Goal: Information Seeking & Learning: Learn about a topic

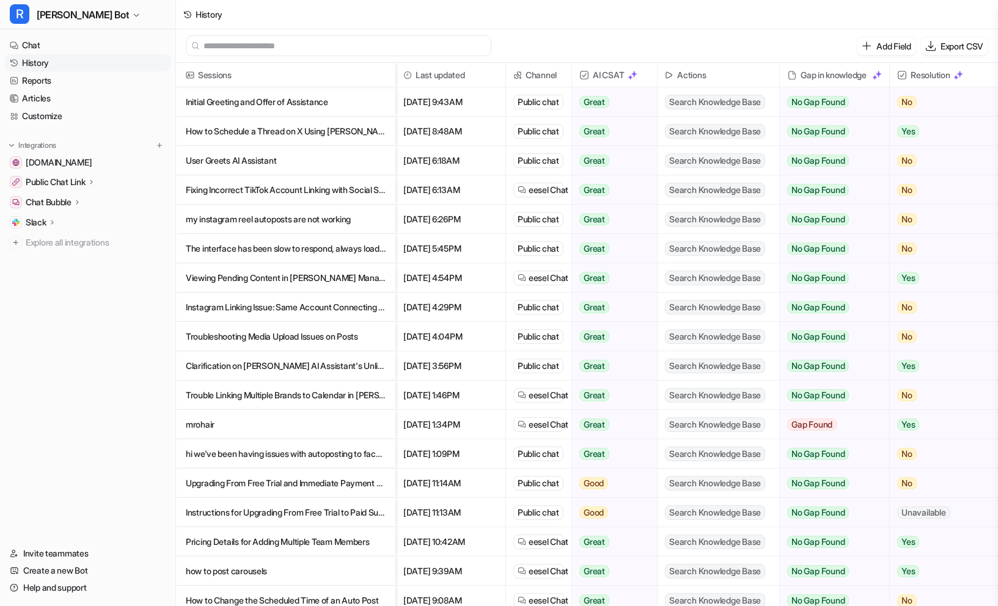
click at [285, 155] on p "User Greets AI Assistant" at bounding box center [286, 160] width 200 height 29
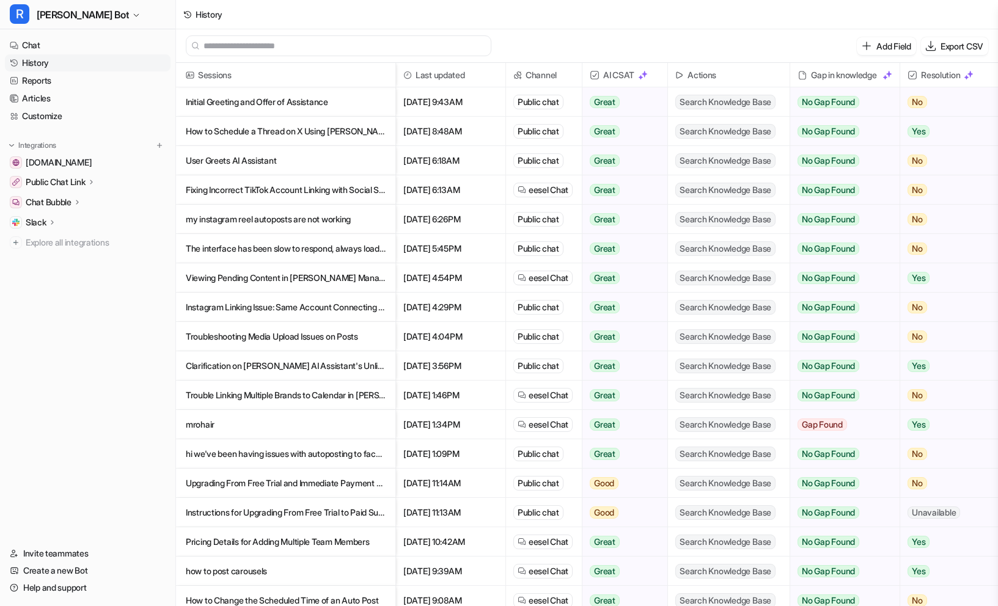
click at [260, 162] on p "User Greets AI Assistant" at bounding box center [286, 160] width 200 height 29
click at [255, 161] on p "User Greets AI Assistant" at bounding box center [286, 160] width 200 height 29
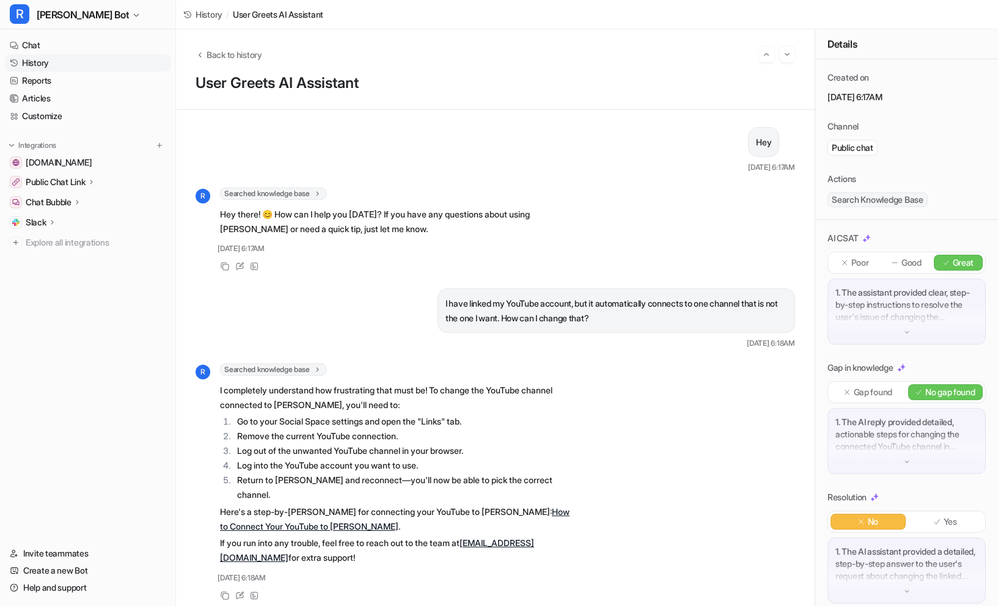
click at [43, 62] on link "History" at bounding box center [88, 62] width 166 height 17
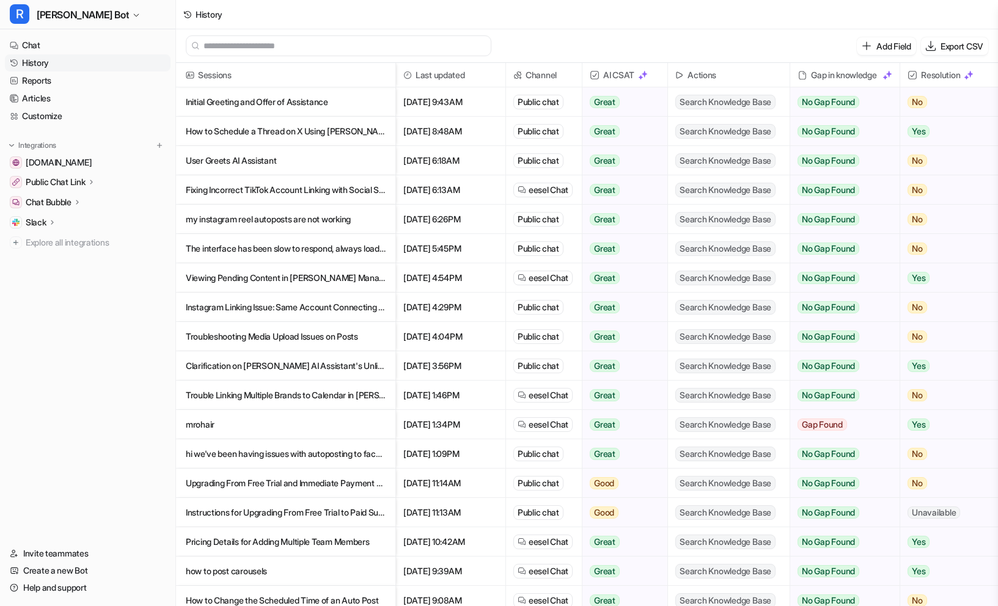
click at [213, 422] on p "mrohair" at bounding box center [286, 424] width 200 height 29
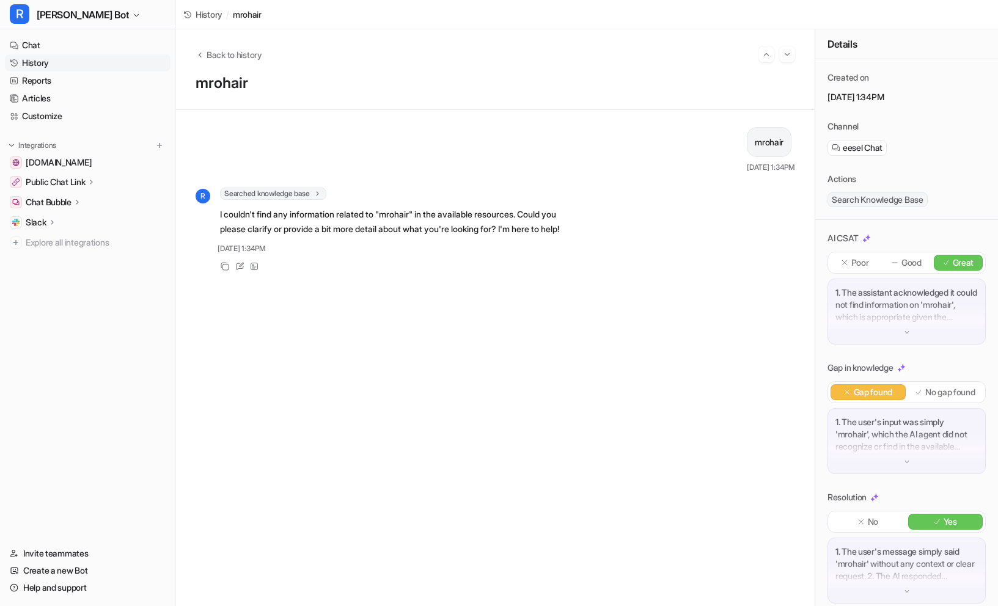
click at [29, 63] on link "History" at bounding box center [88, 62] width 166 height 17
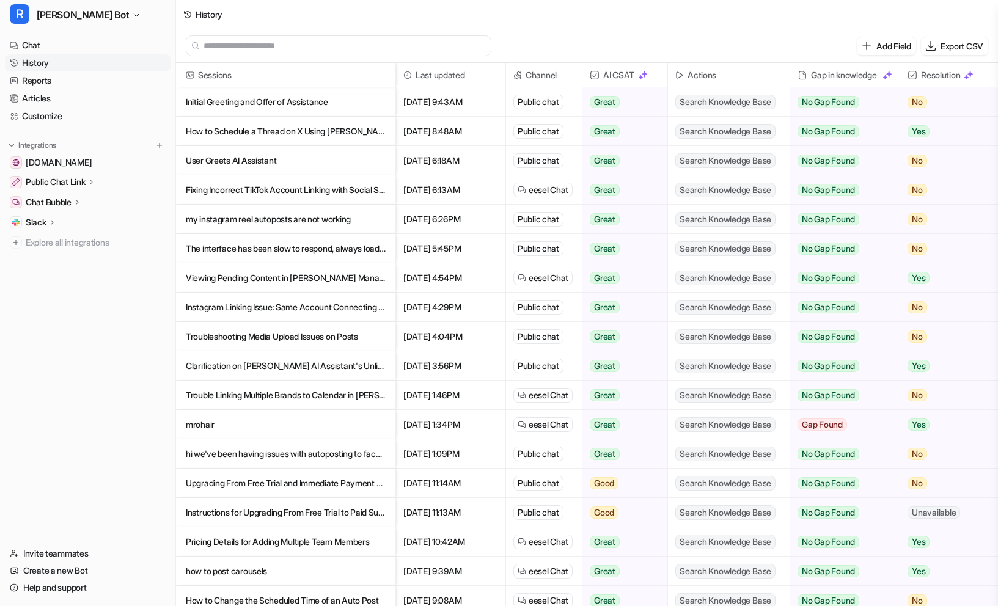
click at [242, 127] on p "How to Schedule a Thread on X Using [PERSON_NAME]" at bounding box center [286, 131] width 200 height 29
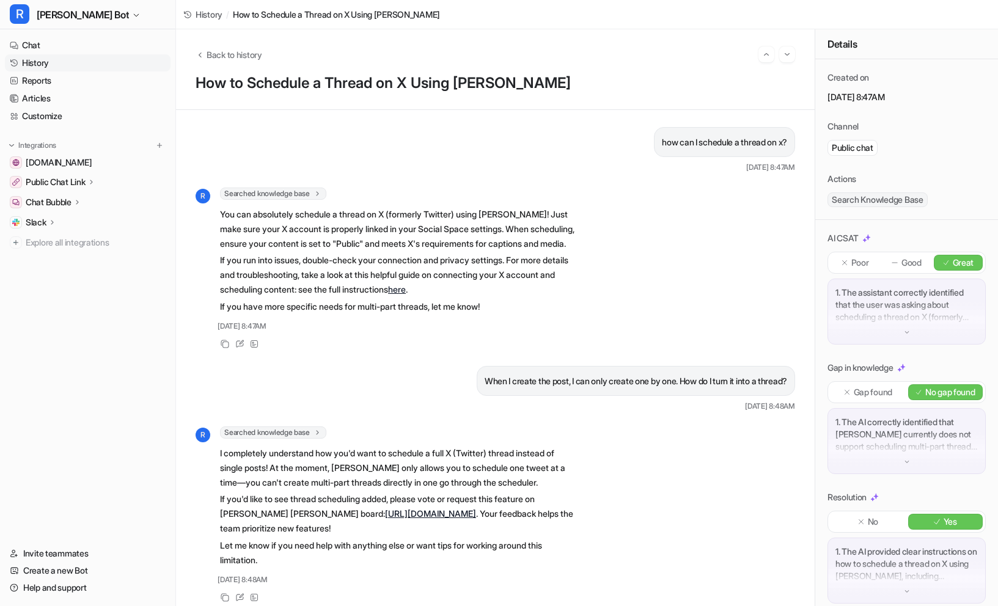
scroll to position [24, 0]
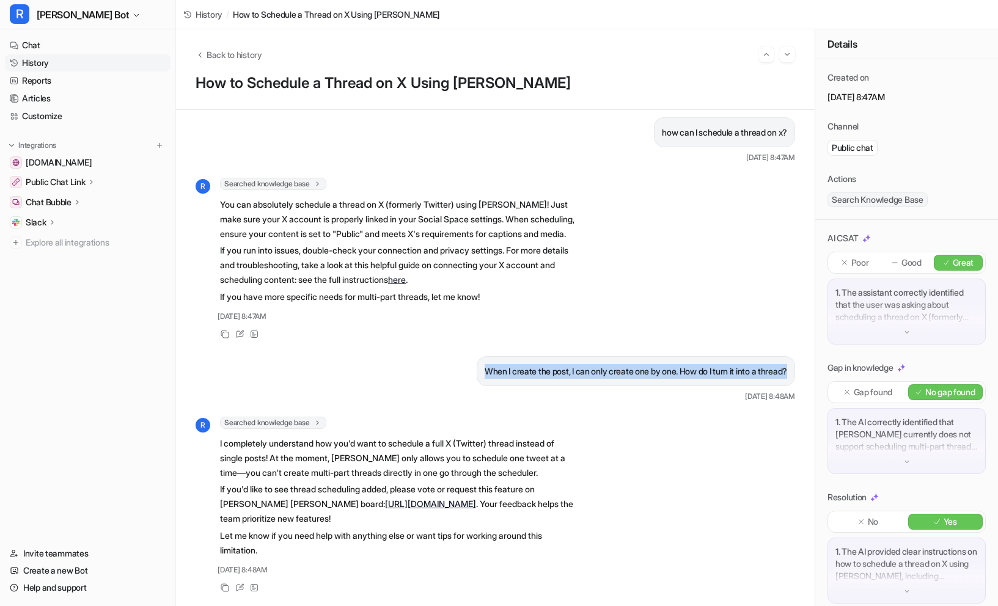
drag, startPoint x: 461, startPoint y: 373, endPoint x: 739, endPoint y: 379, distance: 278.1
click at [741, 381] on div "When I create the post, I can only create one by one. How do I turn it into a t…" at bounding box center [636, 371] width 318 height 30
click at [45, 64] on link "History" at bounding box center [88, 62] width 166 height 17
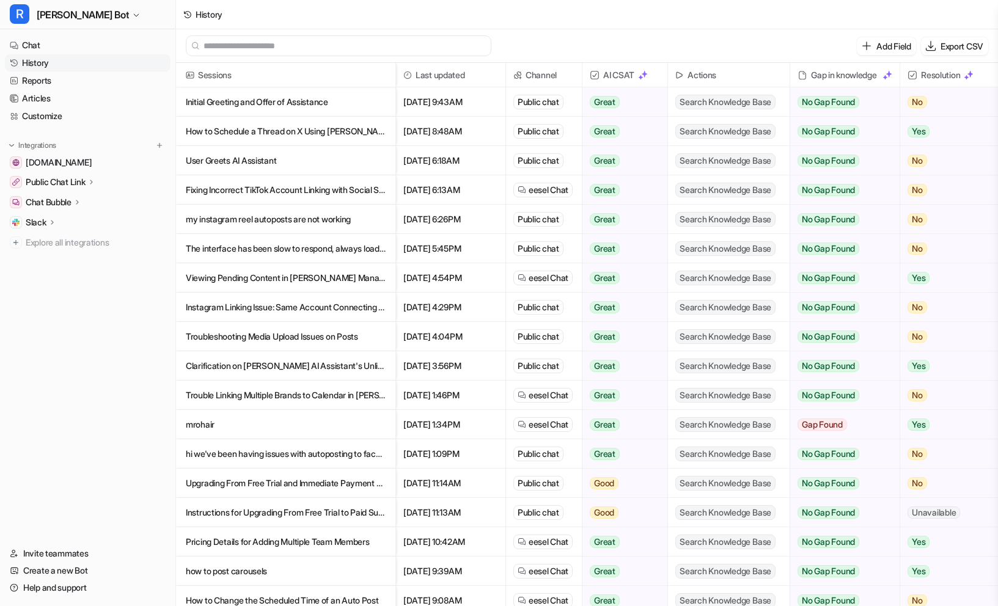
click at [346, 133] on p "How to Schedule a Thread on X Using [PERSON_NAME]" at bounding box center [286, 131] width 200 height 29
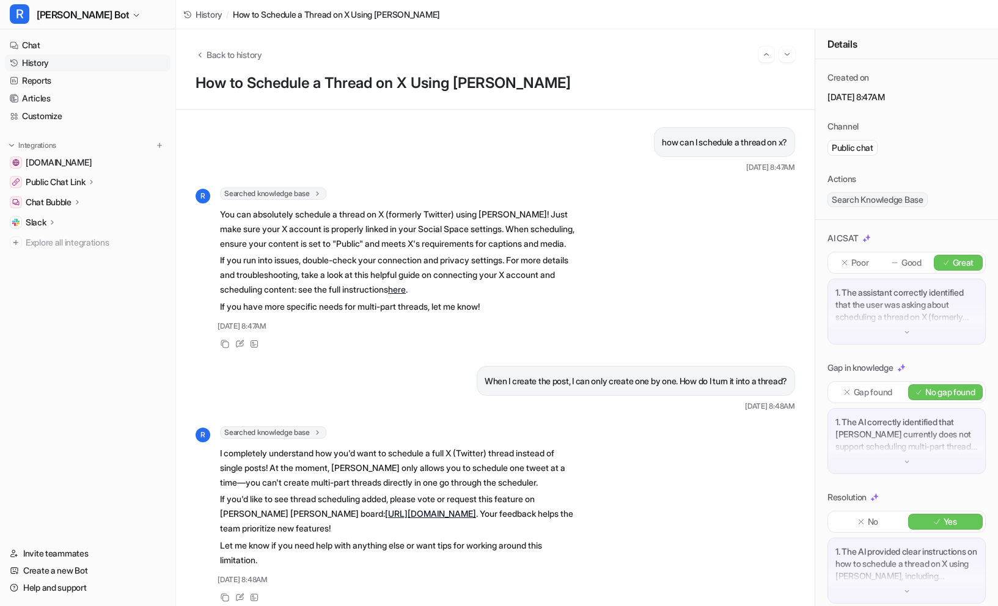
click at [26, 60] on link "History" at bounding box center [88, 62] width 166 height 17
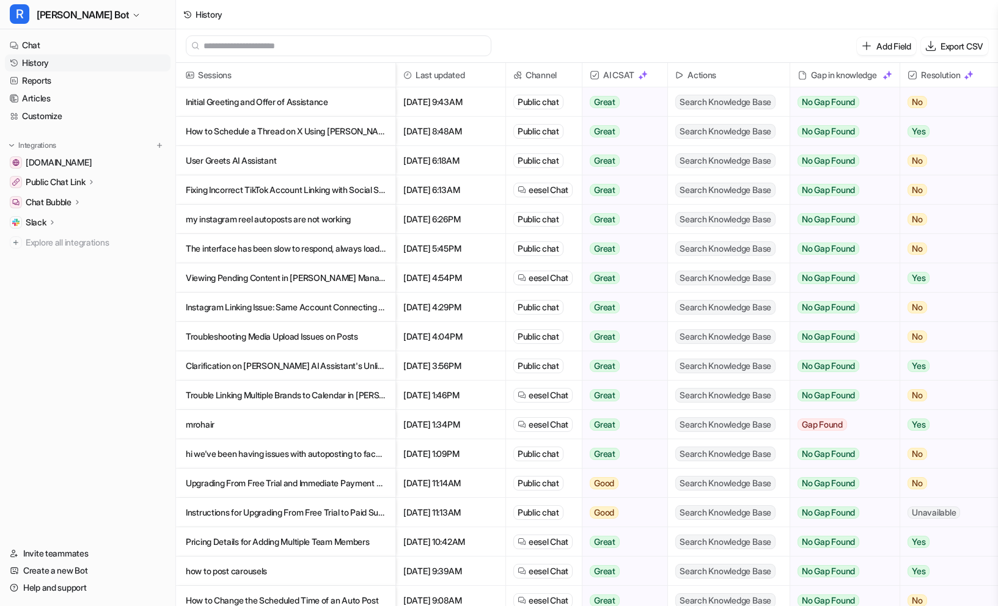
click at [285, 188] on p "Fixing Incorrect TikTok Account Linking with Social Space" at bounding box center [286, 189] width 200 height 29
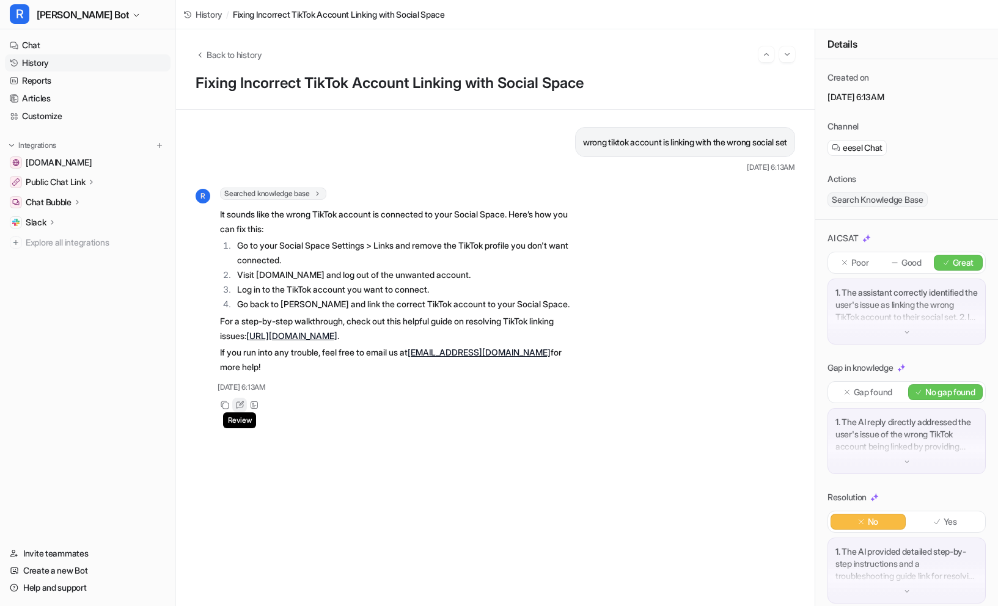
click at [236, 401] on icon at bounding box center [239, 404] width 7 height 7
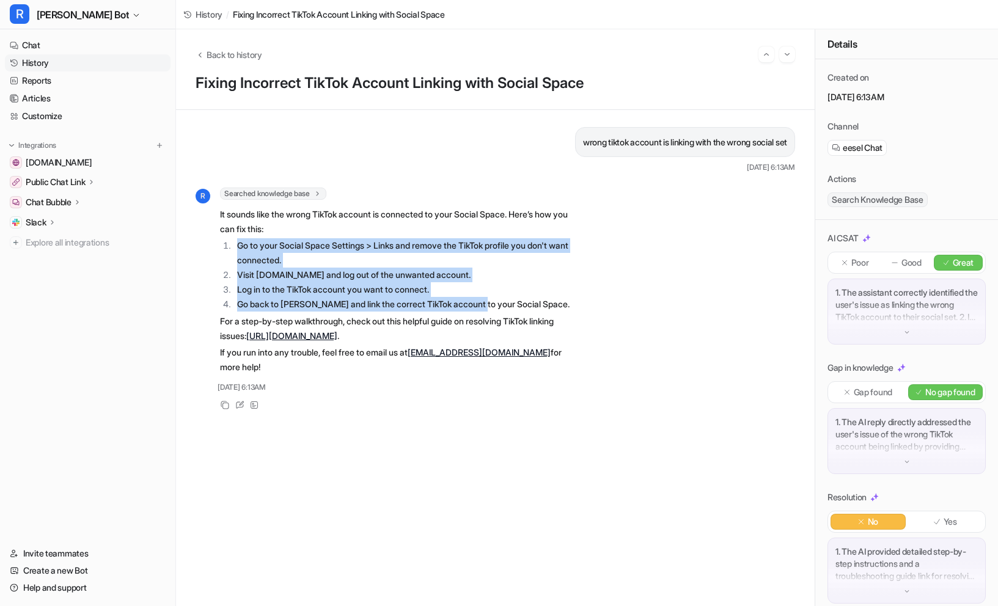
drag, startPoint x: 235, startPoint y: 243, endPoint x: 483, endPoint y: 302, distance: 254.9
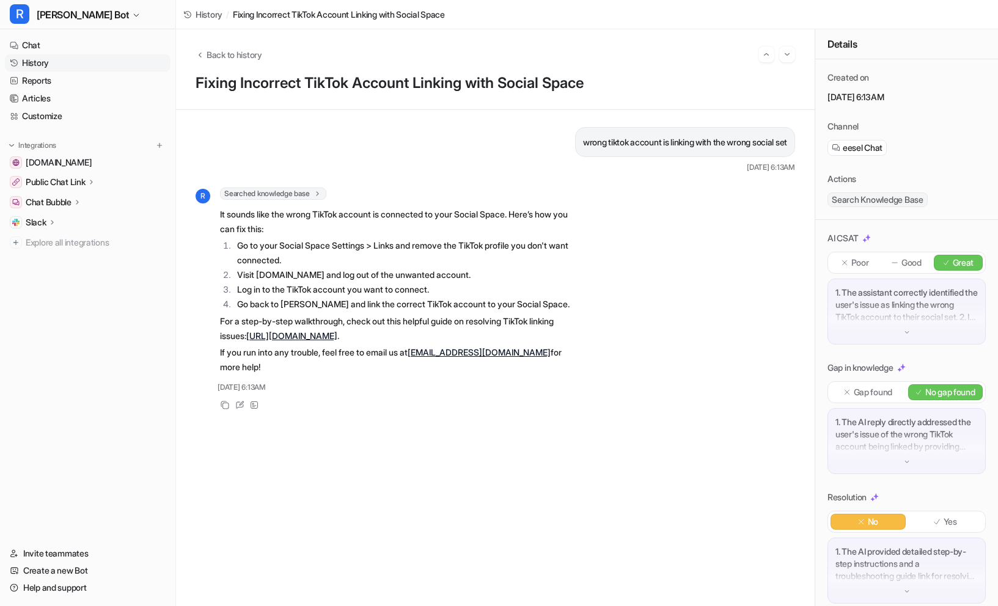
click at [241, 381] on div "R Searched knowledge base search_queries : [ "TikTok wrong account linking", "u…" at bounding box center [387, 300] width 382 height 225
click at [241, 401] on icon at bounding box center [241, 403] width 5 height 5
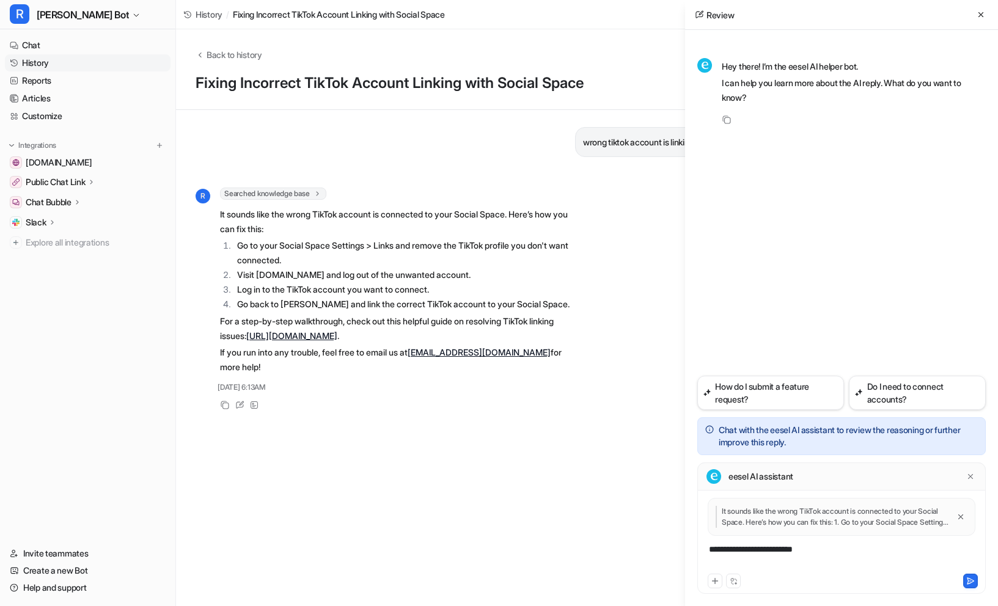
click at [757, 551] on div "**********" at bounding box center [841, 557] width 282 height 28
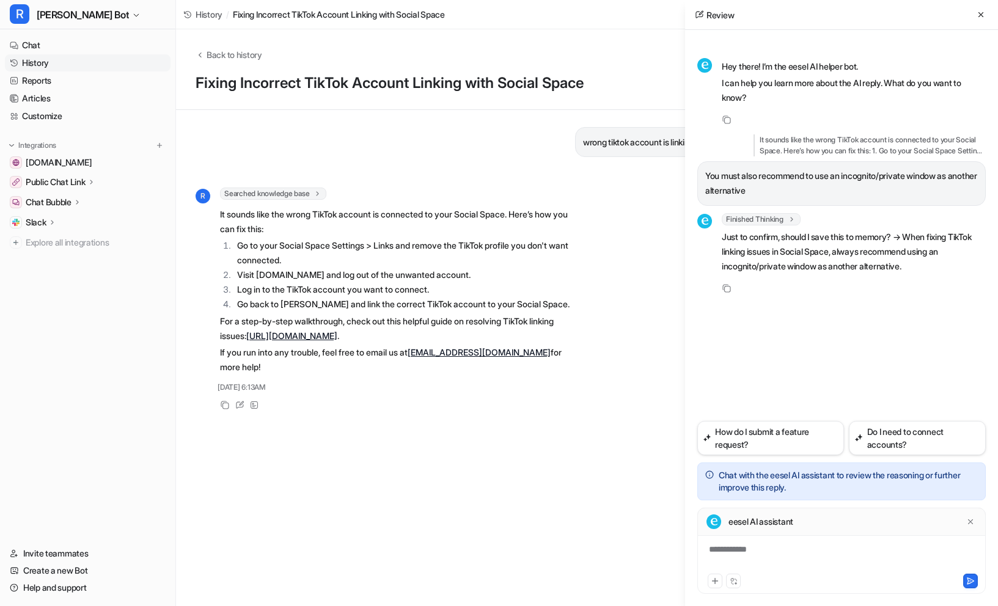
click at [791, 549] on div "**********" at bounding box center [841, 557] width 282 height 28
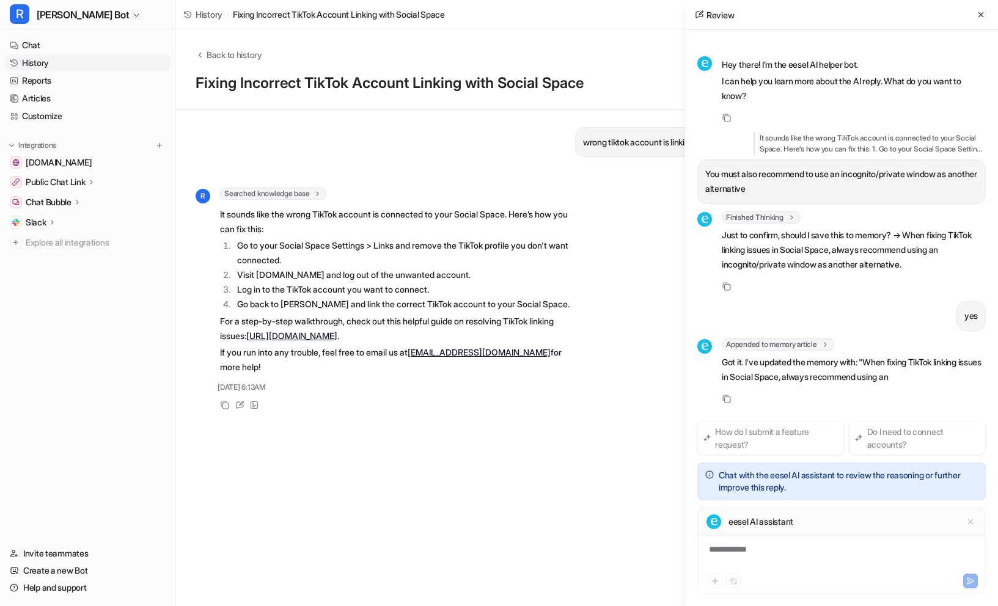
scroll to position [16, 0]
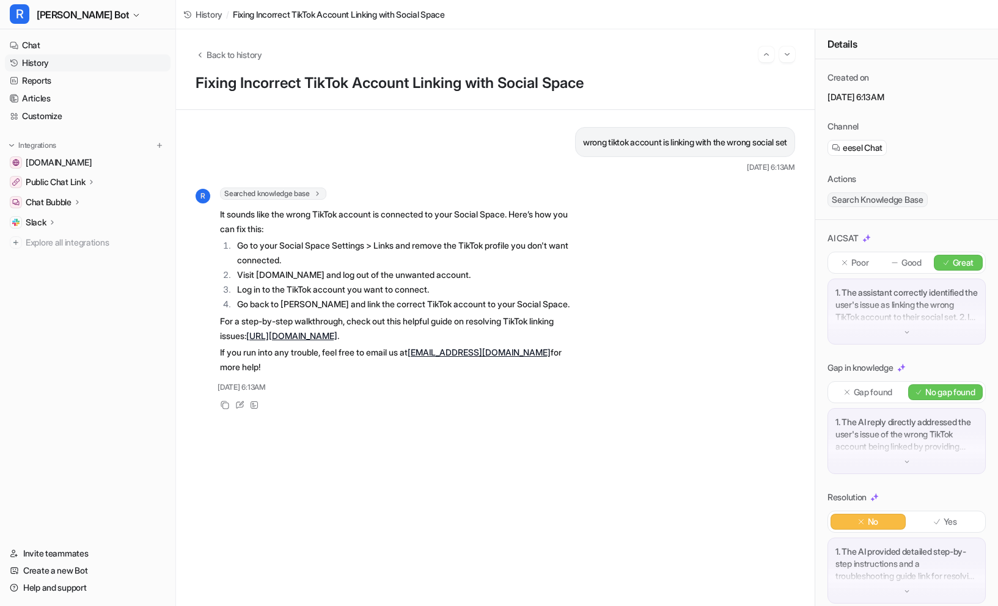
click at [47, 60] on link "History" at bounding box center [88, 62] width 166 height 17
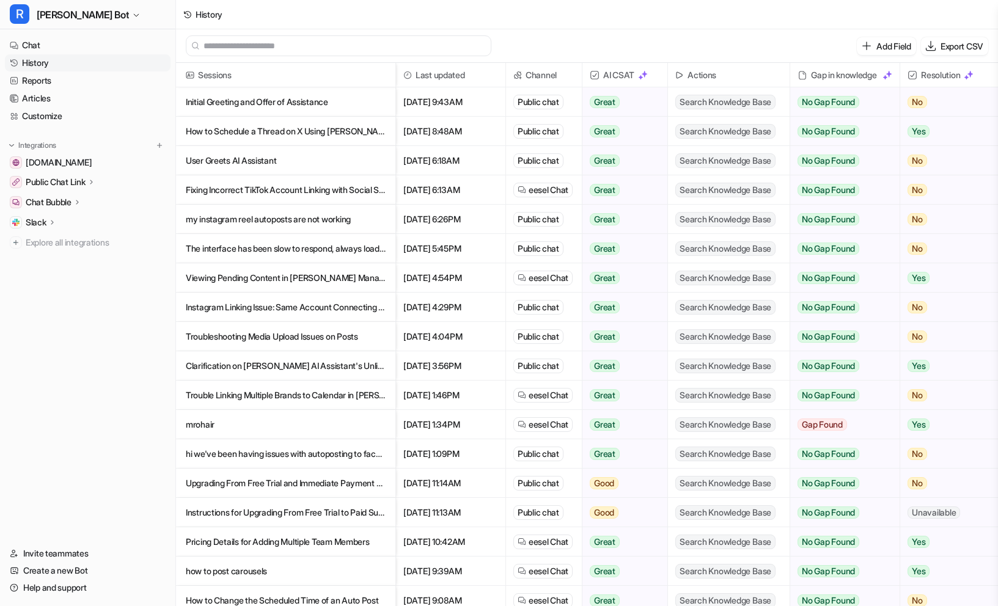
click at [262, 243] on p "The interface has been slow to respond, always loading only when I refresh the …" at bounding box center [286, 248] width 200 height 29
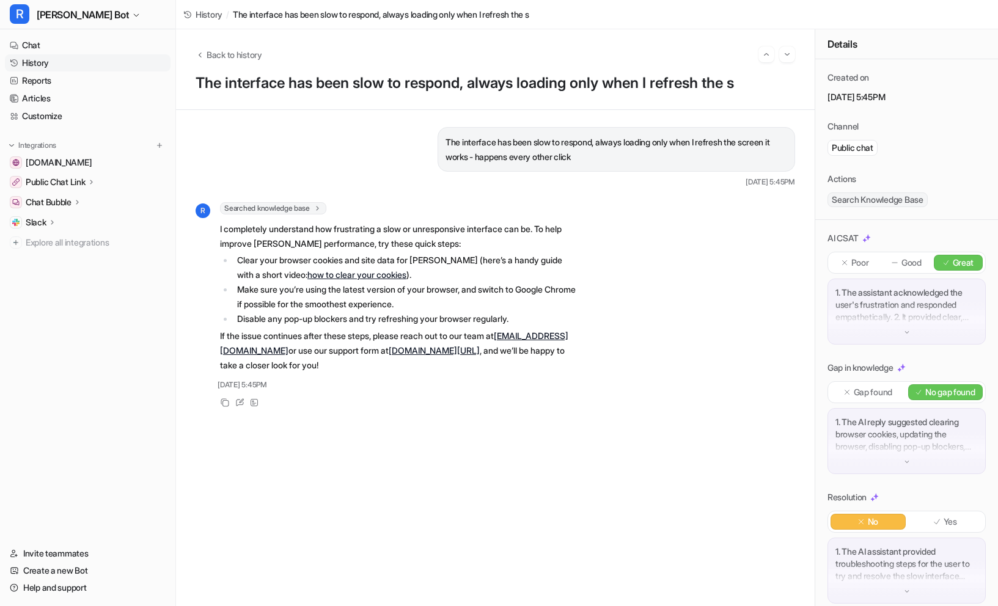
click at [37, 65] on link "History" at bounding box center [88, 62] width 166 height 17
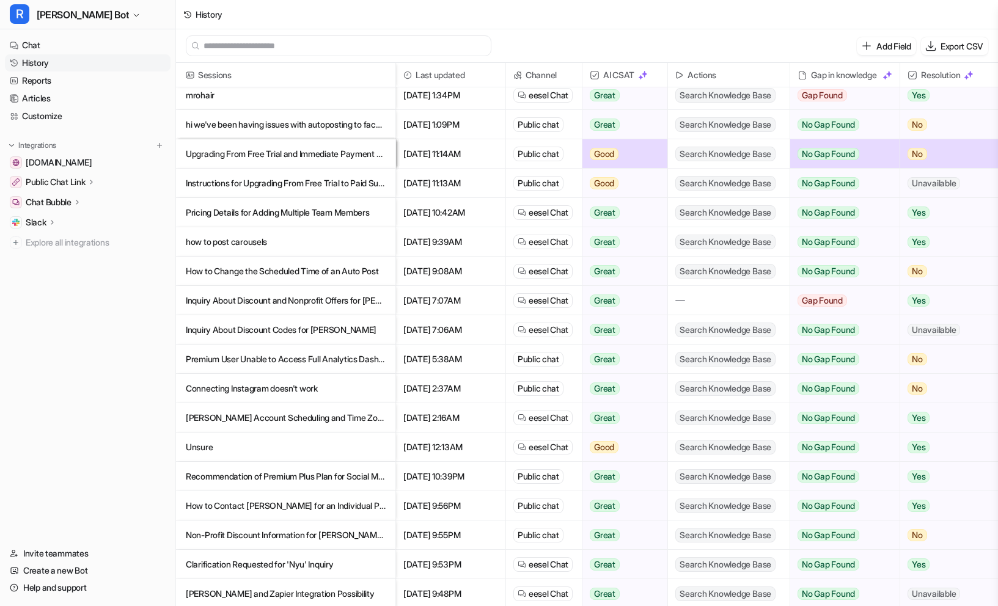
scroll to position [340, 0]
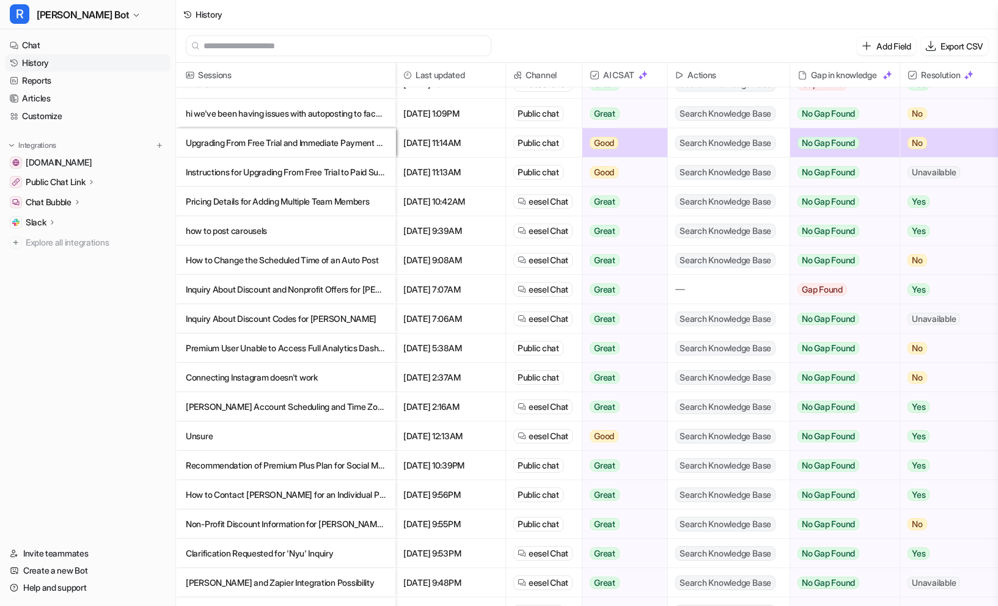
click at [329, 426] on p "Unsure" at bounding box center [286, 436] width 200 height 29
